Goal: Task Accomplishment & Management: Manage account settings

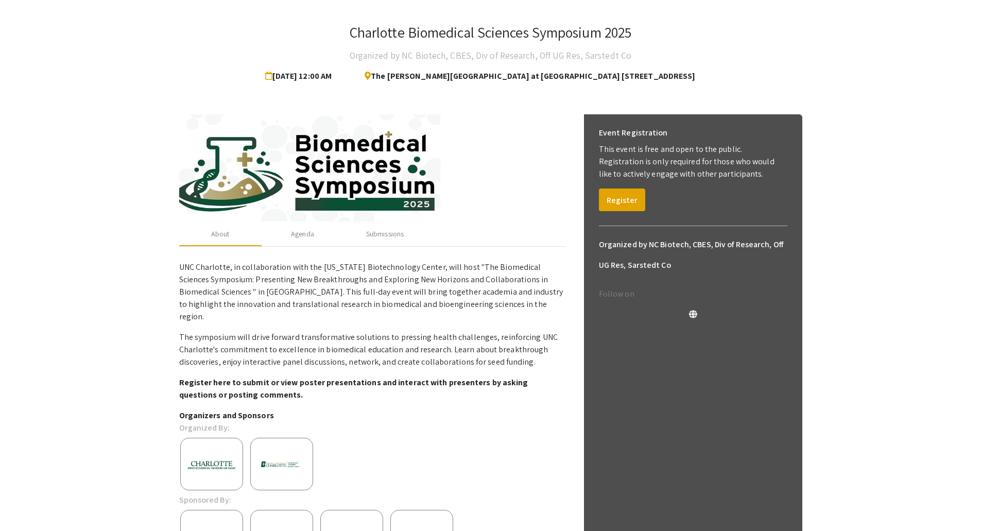
scroll to position [43, 0]
click at [285, 230] on div "Agenda" at bounding box center [303, 234] width 82 height 25
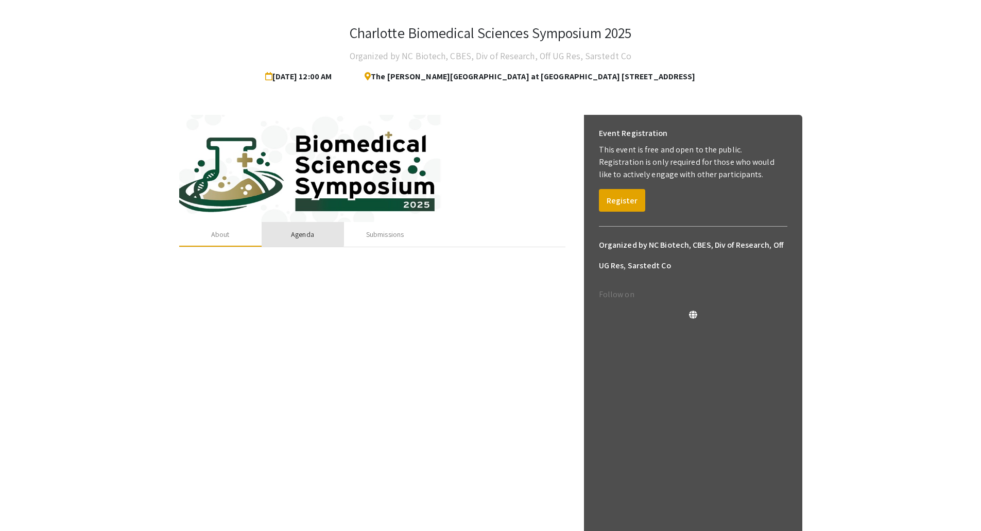
scroll to position [0, 0]
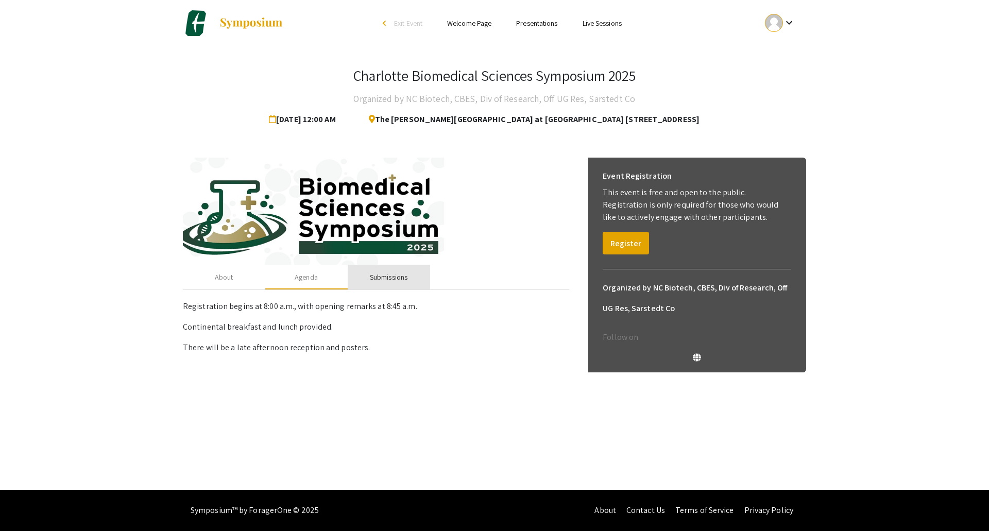
click at [375, 281] on div "Submissions" at bounding box center [389, 277] width 38 height 11
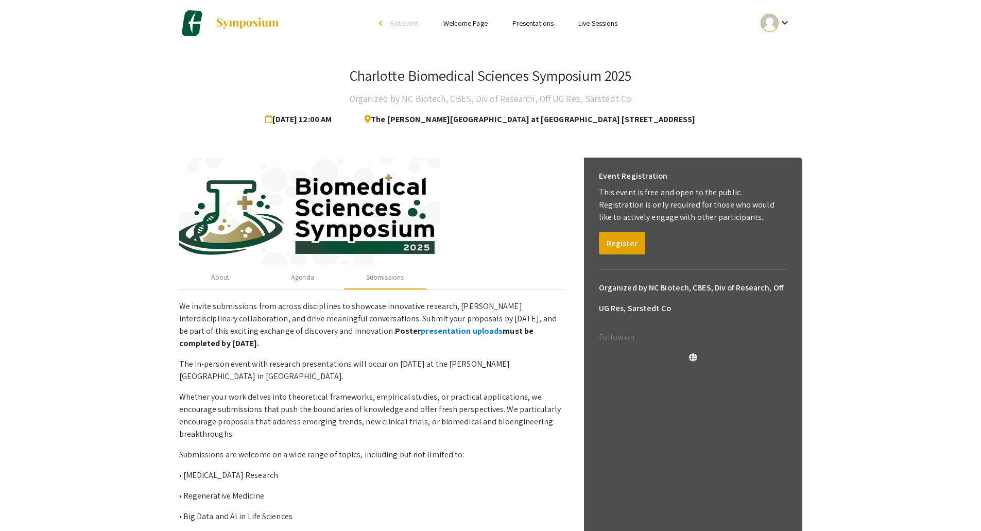
click at [779, 25] on mat-icon "keyboard_arrow_down" at bounding box center [785, 22] width 12 height 12
click at [780, 85] on button "My Submissions" at bounding box center [781, 75] width 63 height 25
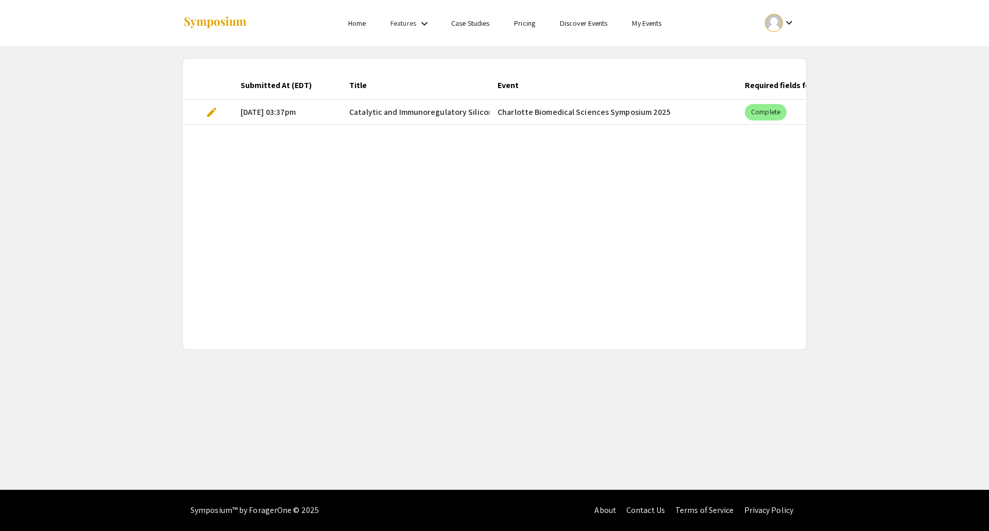
click at [390, 158] on div "Submitted At (EDT) Title Event Required fields for the current stage completed?…" at bounding box center [494, 204] width 623 height 266
click at [649, 26] on link "My Events" at bounding box center [646, 23] width 29 height 9
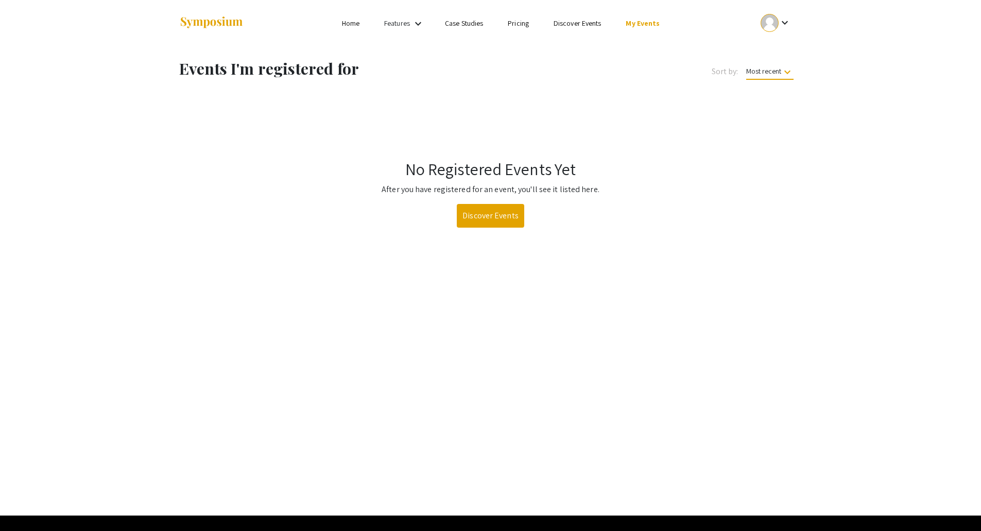
click at [771, 29] on div at bounding box center [770, 23] width 18 height 18
click at [769, 48] on button "My Account" at bounding box center [781, 51] width 63 height 25
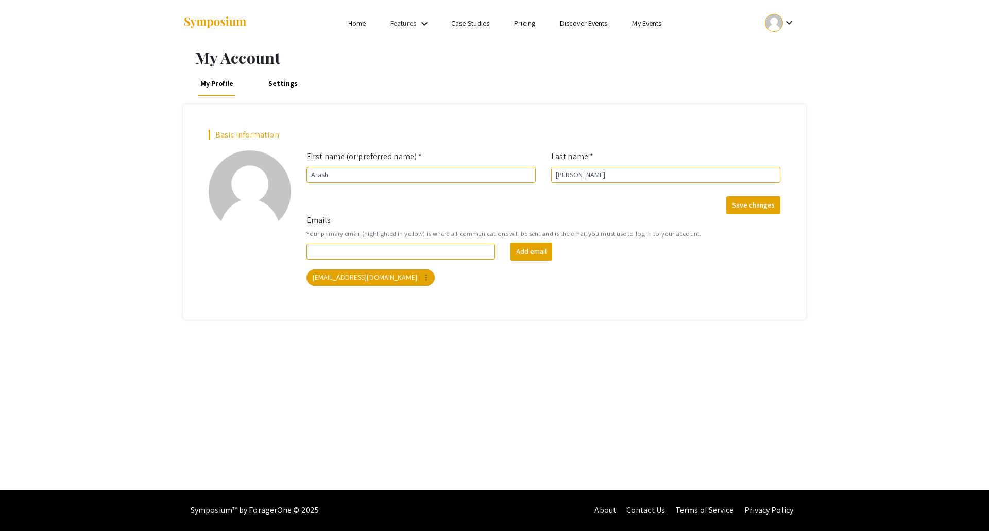
click at [348, 24] on link "Home" at bounding box center [357, 23] width 18 height 9
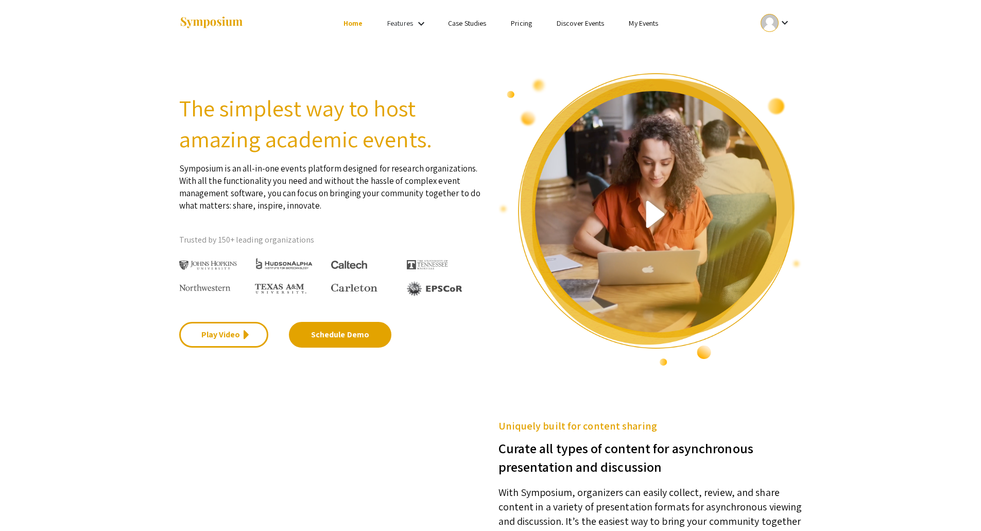
click at [422, 18] on mat-icon "keyboard_arrow_down" at bounding box center [421, 24] width 12 height 12
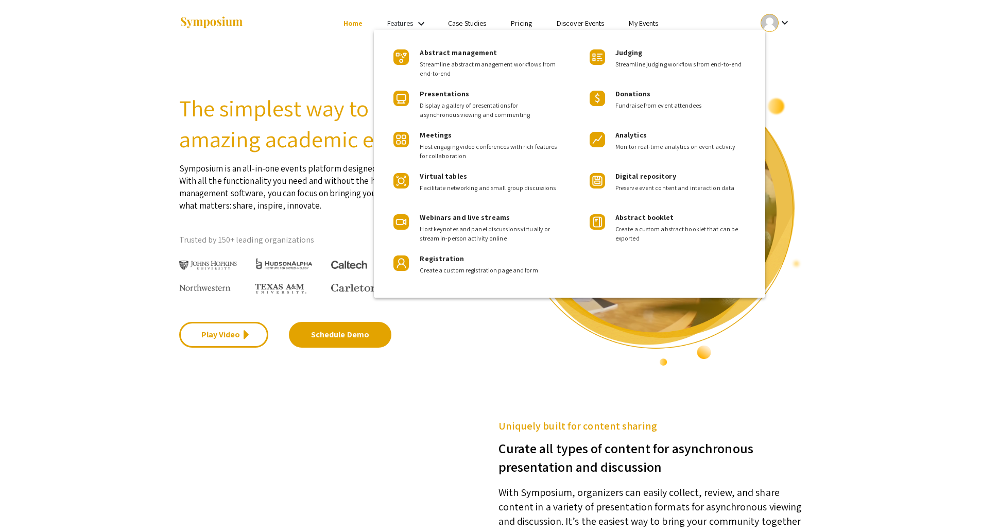
click at [318, 74] on div at bounding box center [490, 265] width 981 height 531
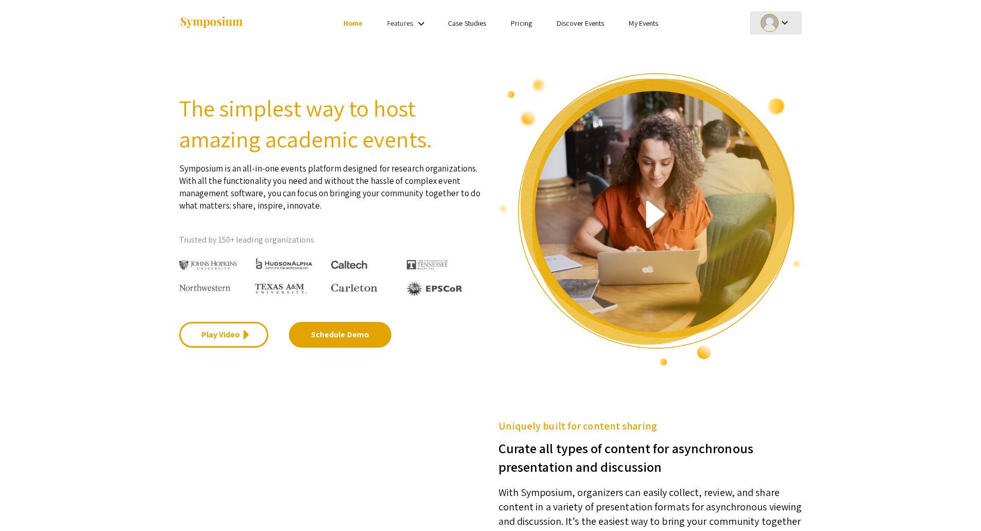
click at [781, 26] on mat-icon "keyboard_arrow_down" at bounding box center [785, 22] width 12 height 12
click at [782, 76] on button "My Submissions" at bounding box center [781, 75] width 63 height 25
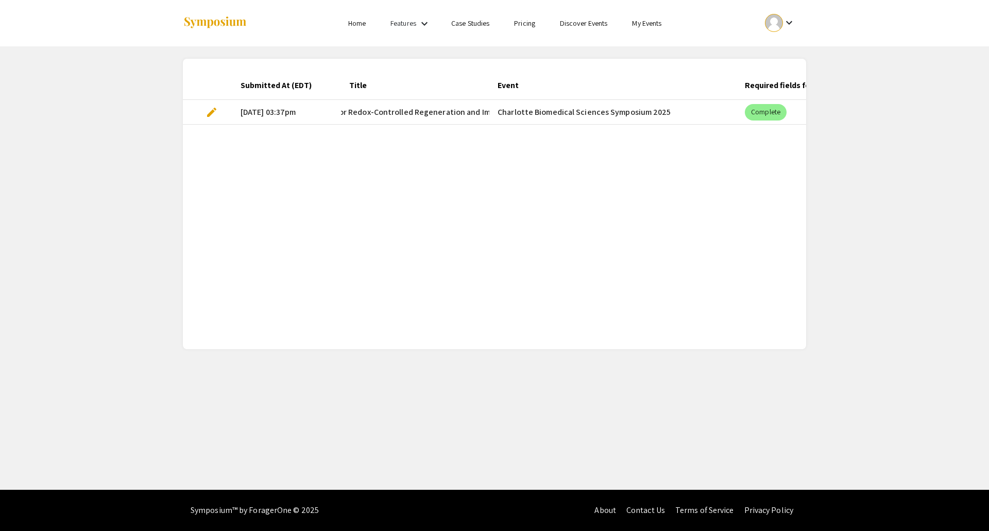
scroll to position [0, 282]
click at [360, 15] on div at bounding box center [285, 23] width 205 height 46
click at [362, 21] on link "Home" at bounding box center [357, 23] width 18 height 9
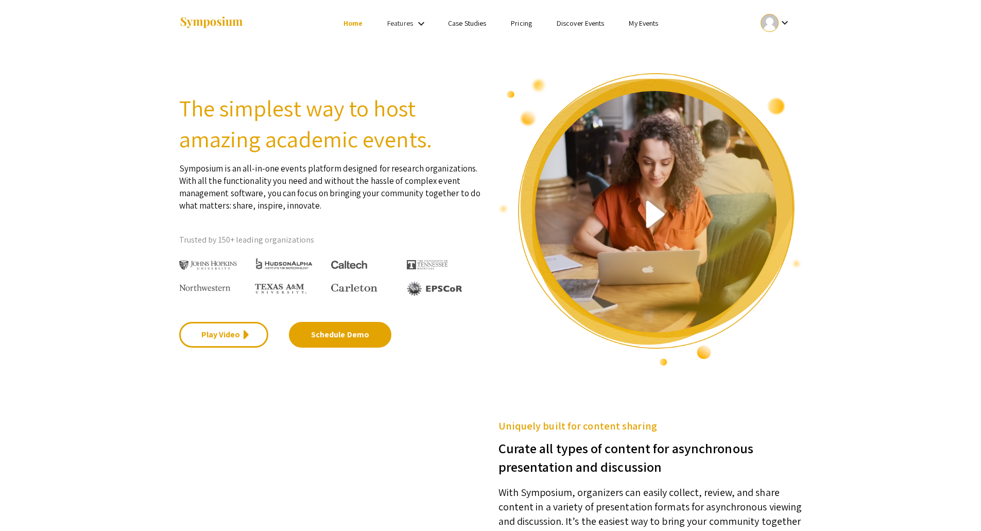
click at [653, 31] on ul "keyboard_arrow_down" at bounding box center [698, 23] width 205 height 46
click at [650, 24] on link "My Events" at bounding box center [643, 23] width 29 height 9
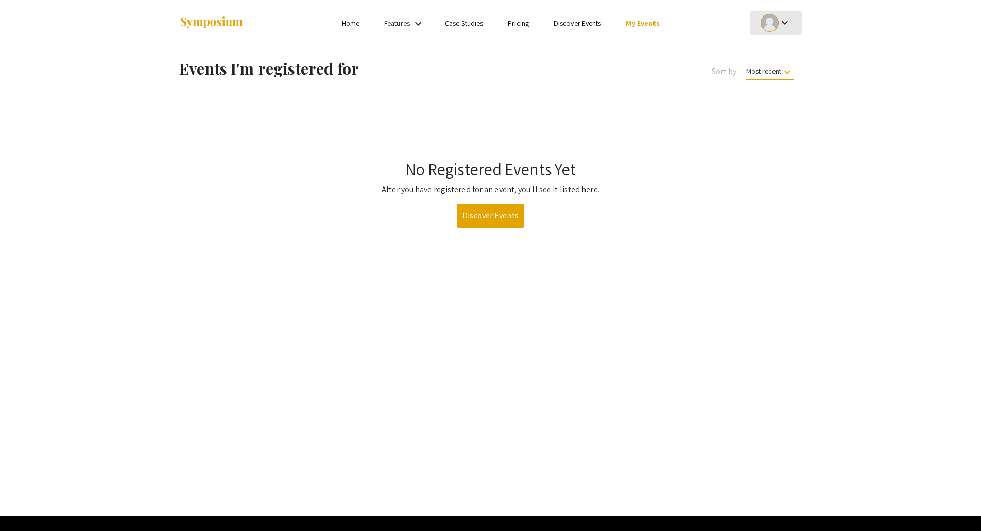
click at [786, 24] on mat-icon "keyboard_arrow_down" at bounding box center [785, 22] width 12 height 12
click at [769, 67] on button "My Submissions" at bounding box center [781, 75] width 63 height 25
